Goal: Check status: Check status

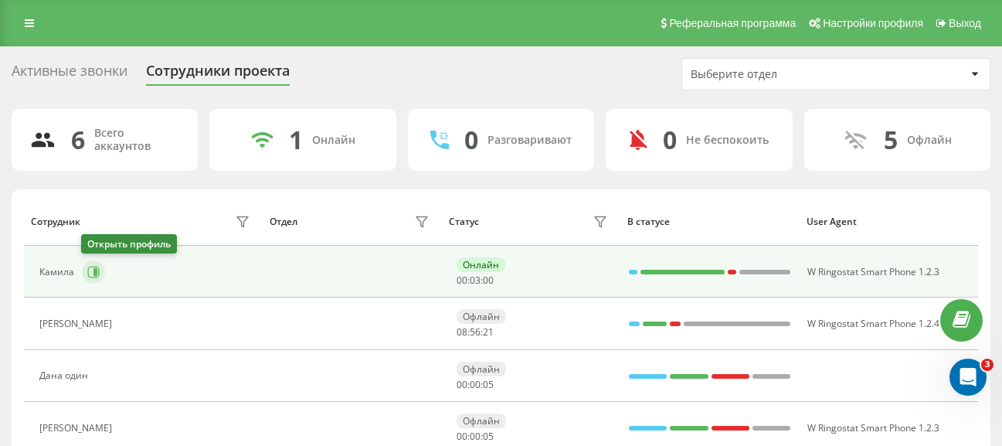
click at [91, 266] on icon at bounding box center [93, 272] width 12 height 12
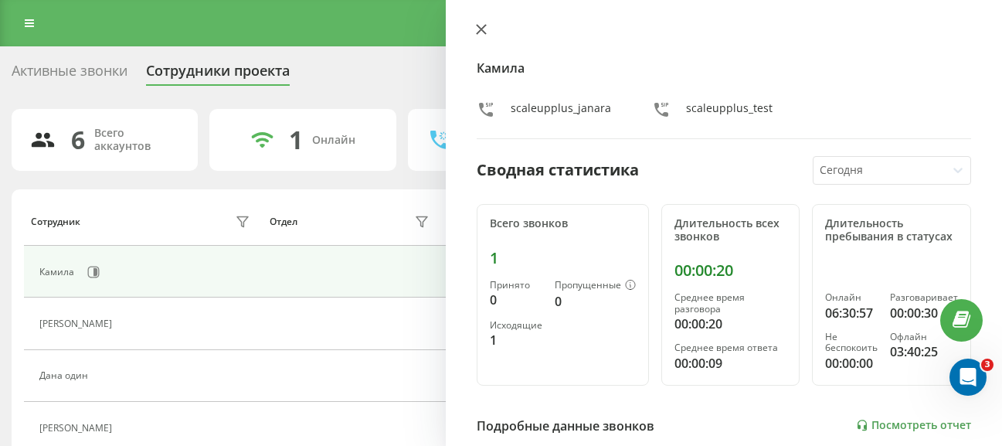
click at [480, 25] on icon at bounding box center [481, 29] width 11 height 11
click at [486, 31] on icon at bounding box center [481, 29] width 11 height 11
